Goal: Navigation & Orientation: Find specific page/section

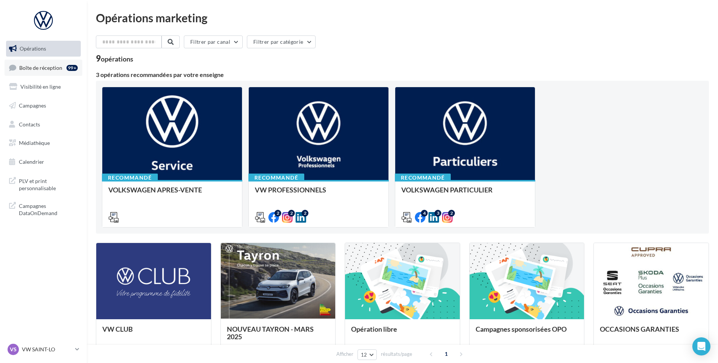
click at [37, 61] on link "Boîte de réception 99+" at bounding box center [44, 68] width 78 height 16
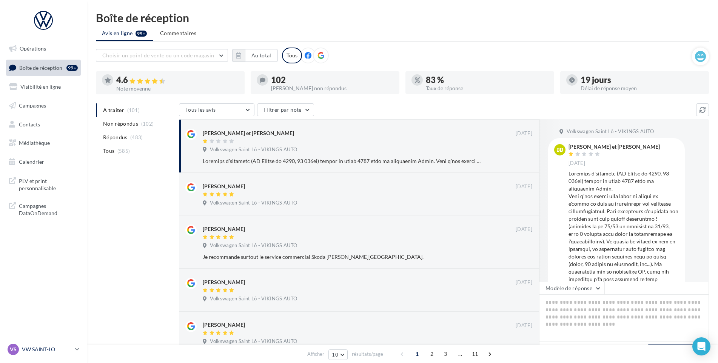
click at [63, 353] on p "VW SAINT-LO" at bounding box center [47, 350] width 50 height 8
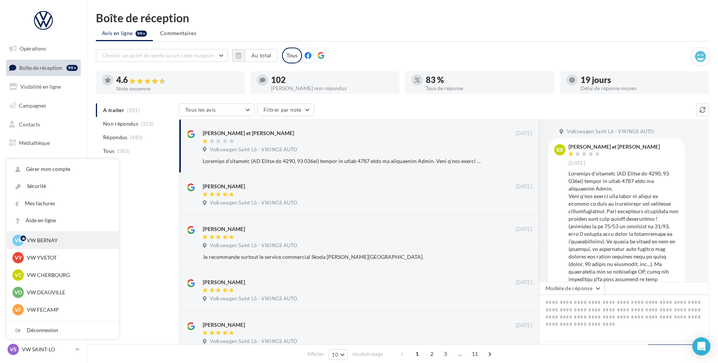
scroll to position [38, 0]
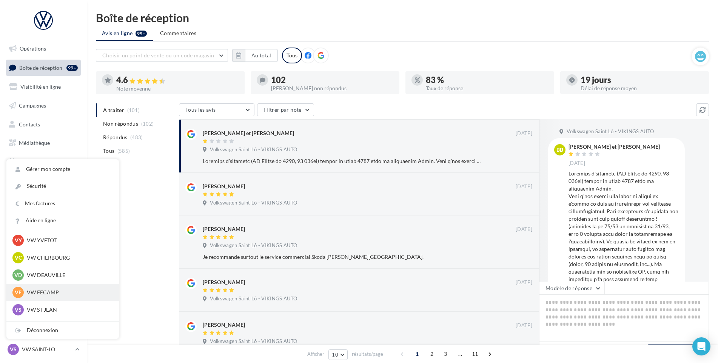
click at [51, 289] on p "VW FECAMP" at bounding box center [68, 293] width 83 height 8
